Goal: Information Seeking & Learning: Learn about a topic

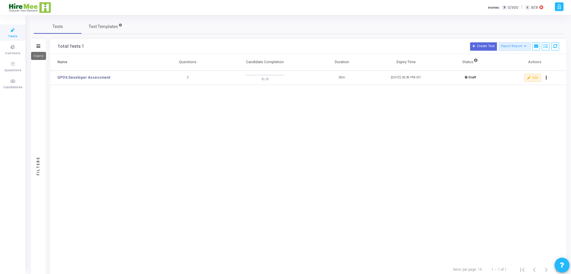
click at [38, 44] on icon at bounding box center [38, 45] width 4 height 3
click at [13, 67] on icon at bounding box center [13, 64] width 13 height 7
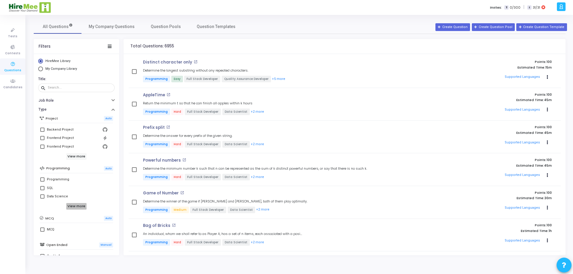
click at [80, 207] on h6 "View more" at bounding box center [76, 206] width 21 height 7
click at [42, 177] on label "Programming" at bounding box center [76, 179] width 72 height 7
click at [42, 182] on input "Programming" at bounding box center [42, 182] width 0 height 0
checkbox input "true"
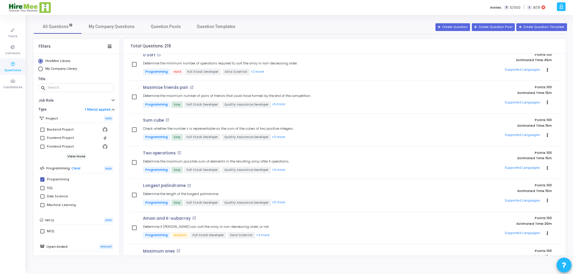
scroll to position [431, 0]
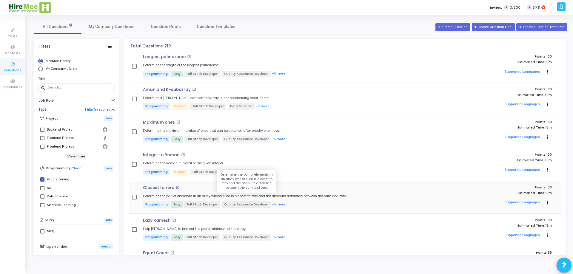
click at [244, 195] on h5 "Determine the pair of elements in an array whose sum is closest to zero and the…" at bounding box center [245, 196] width 204 height 4
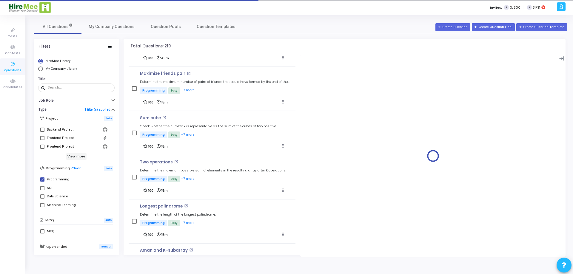
scroll to position [580, 0]
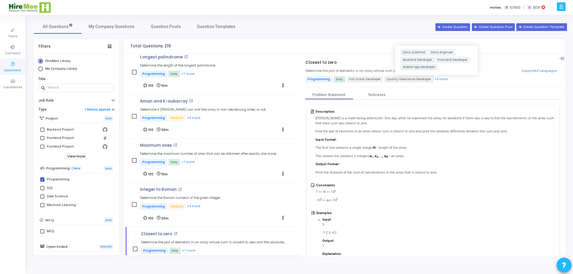
click at [435, 78] on button "+5 more" at bounding box center [442, 80] width 14 height 6
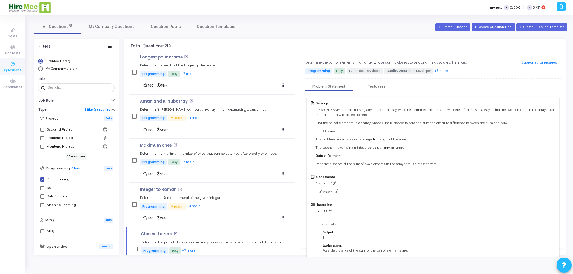
scroll to position [0, 0]
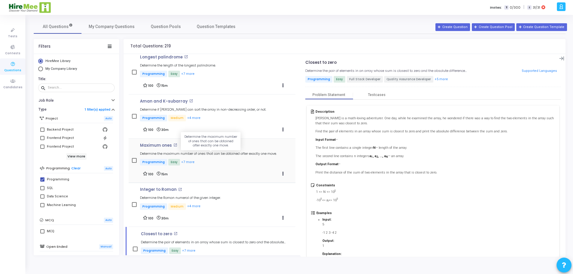
click at [248, 156] on h5 "Determine the maximum number of ones that can be obtained after exactly one mov…" at bounding box center [208, 154] width 137 height 4
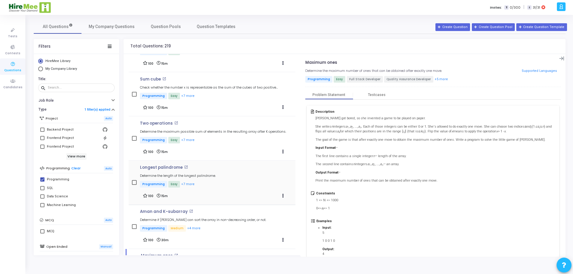
scroll to position [461, 0]
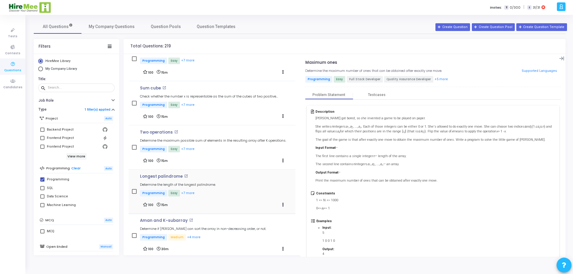
click at [210, 182] on div "Longest palindrome open_in_new Determine the length of the longest palindrome. …" at bounding box center [178, 185] width 76 height 23
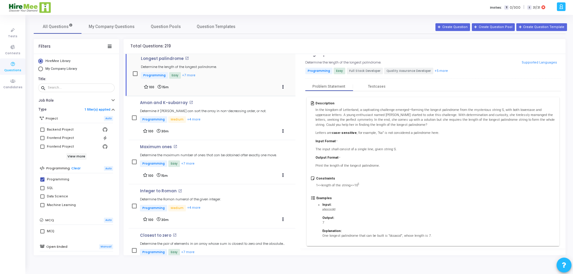
scroll to position [580, 0]
click at [214, 186] on div "Integer to Roman open_in_new Determine the Roman numeral of the given integer. …" at bounding box center [212, 205] width 167 height 44
click at [167, 190] on p "Integer to Roman" at bounding box center [158, 190] width 37 height 5
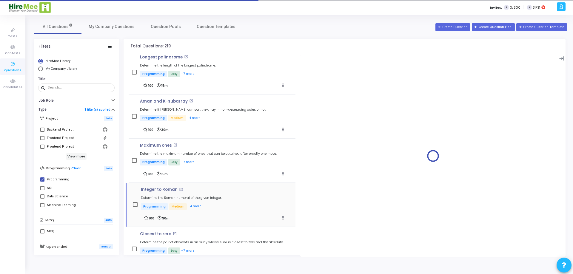
scroll to position [0, 0]
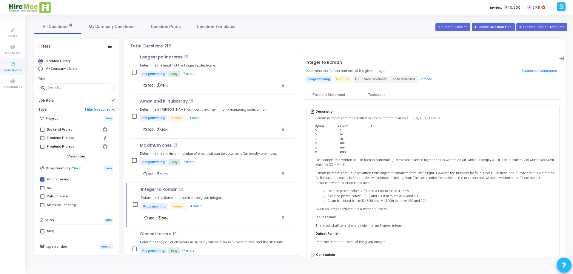
click at [505, 229] on p "The input shall consist of a single line, an N-given integer." at bounding box center [436, 226] width 240 height 5
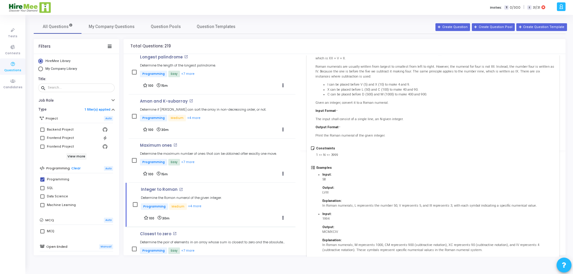
scroll to position [125, 0]
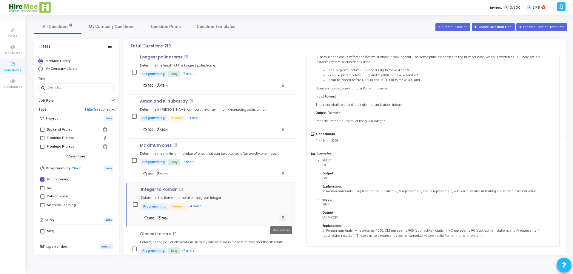
click at [279, 219] on button "Actions" at bounding box center [283, 218] width 8 height 8
click at [181, 189] on mat-icon "open_in_new" at bounding box center [181, 190] width 4 height 4
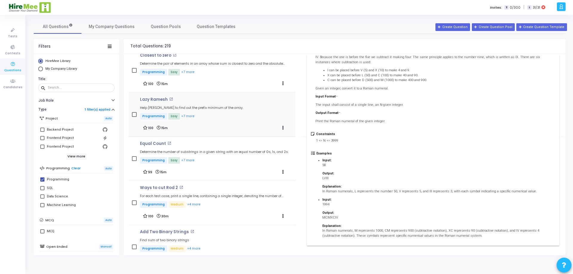
scroll to position [759, 0]
click at [220, 201] on p "Programming Medium +4 more" at bounding box center [215, 204] width 150 height 7
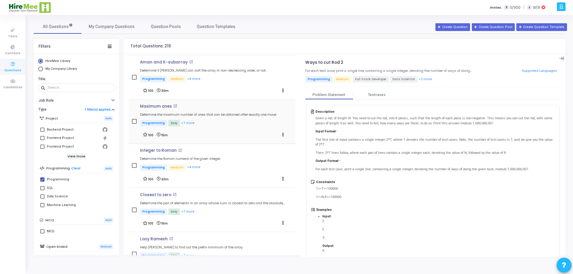
scroll to position [610, 0]
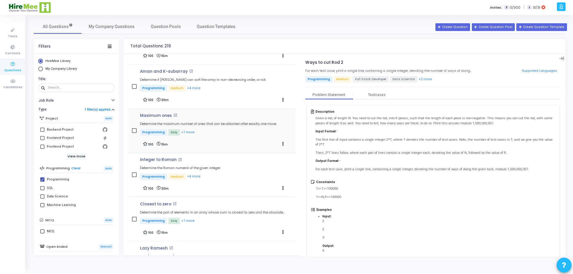
click at [204, 118] on h4 "Maximum ones open_in_new" at bounding box center [208, 115] width 137 height 5
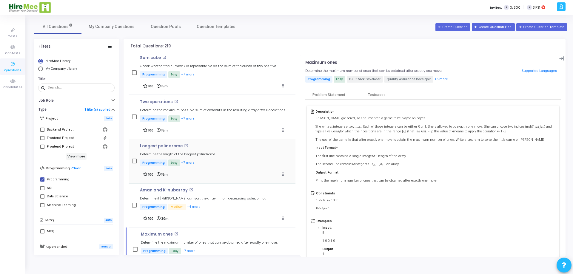
scroll to position [491, 0]
click at [210, 108] on div "Two operations open_in_new Determine the maximum possible sum of elements in th…" at bounding box center [213, 111] width 146 height 23
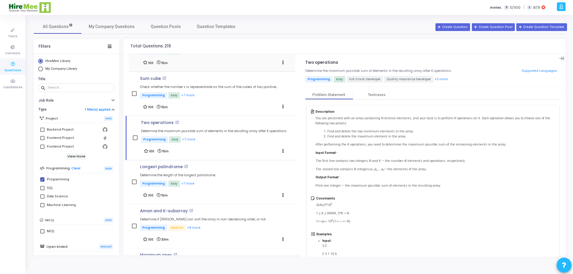
scroll to position [461, 0]
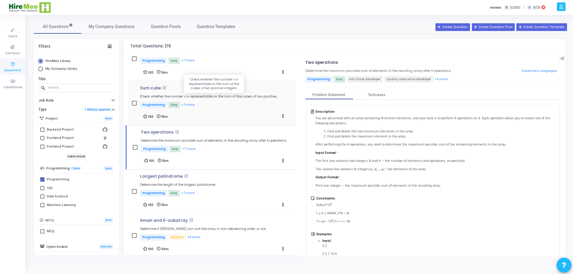
click at [201, 98] on h5 "Check whether the number x is representable as the sum of the cubes of two posi…" at bounding box center [215, 97] width 150 height 4
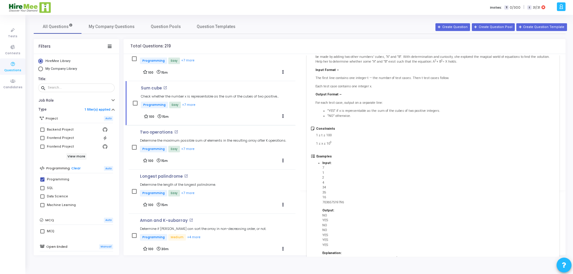
scroll to position [90, 0]
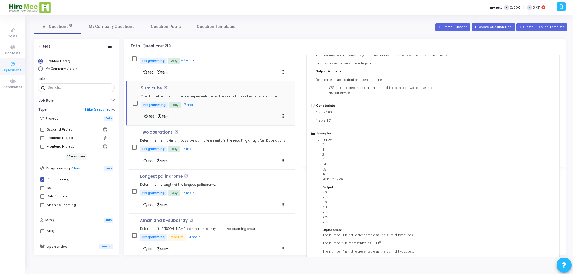
click at [164, 88] on mat-icon "open_in_new" at bounding box center [165, 88] width 4 height 4
